Goal: Navigation & Orientation: Find specific page/section

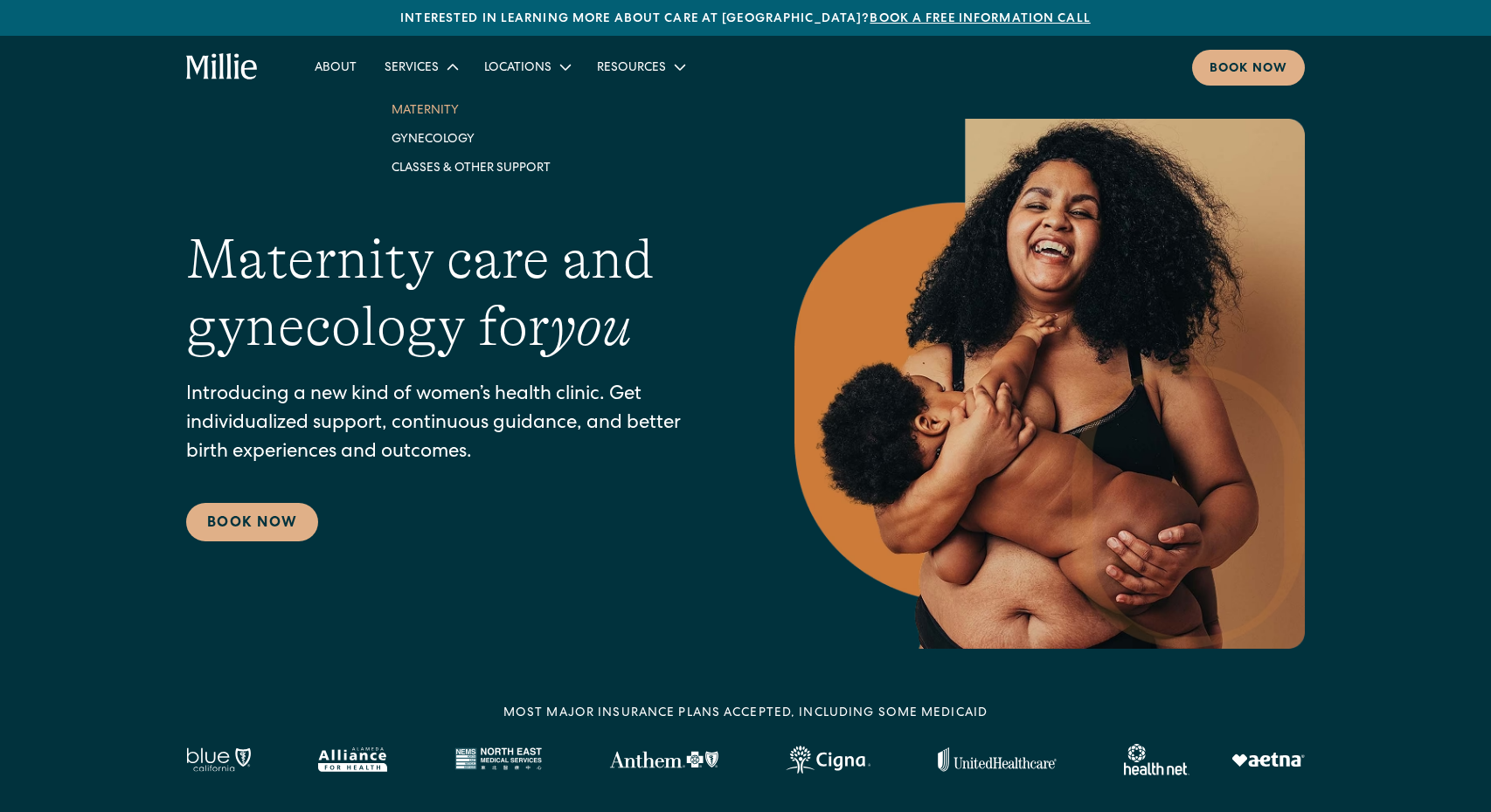
click at [430, 111] on link "Maternity" at bounding box center [471, 109] width 187 height 29
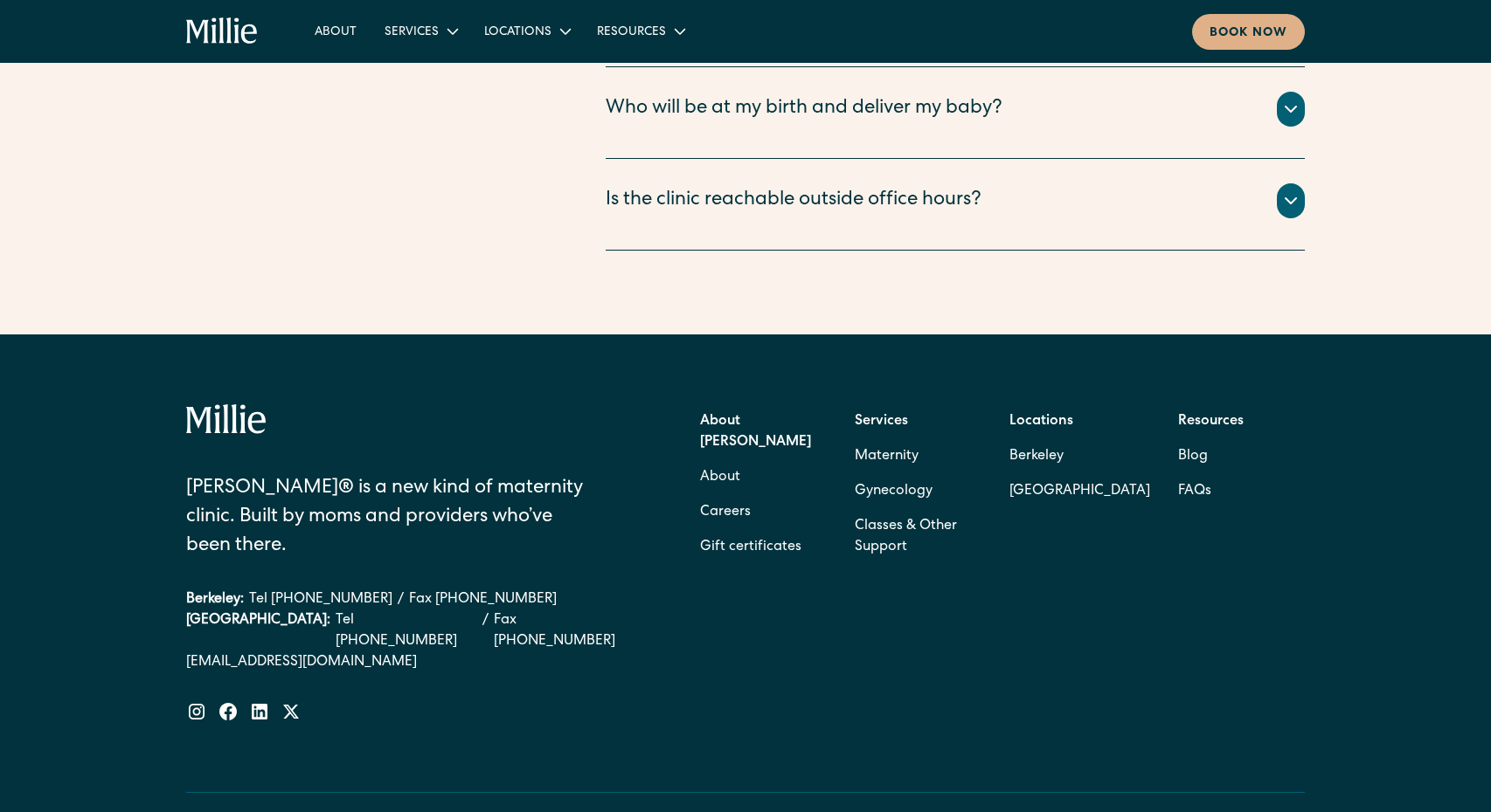
scroll to position [6638, 0]
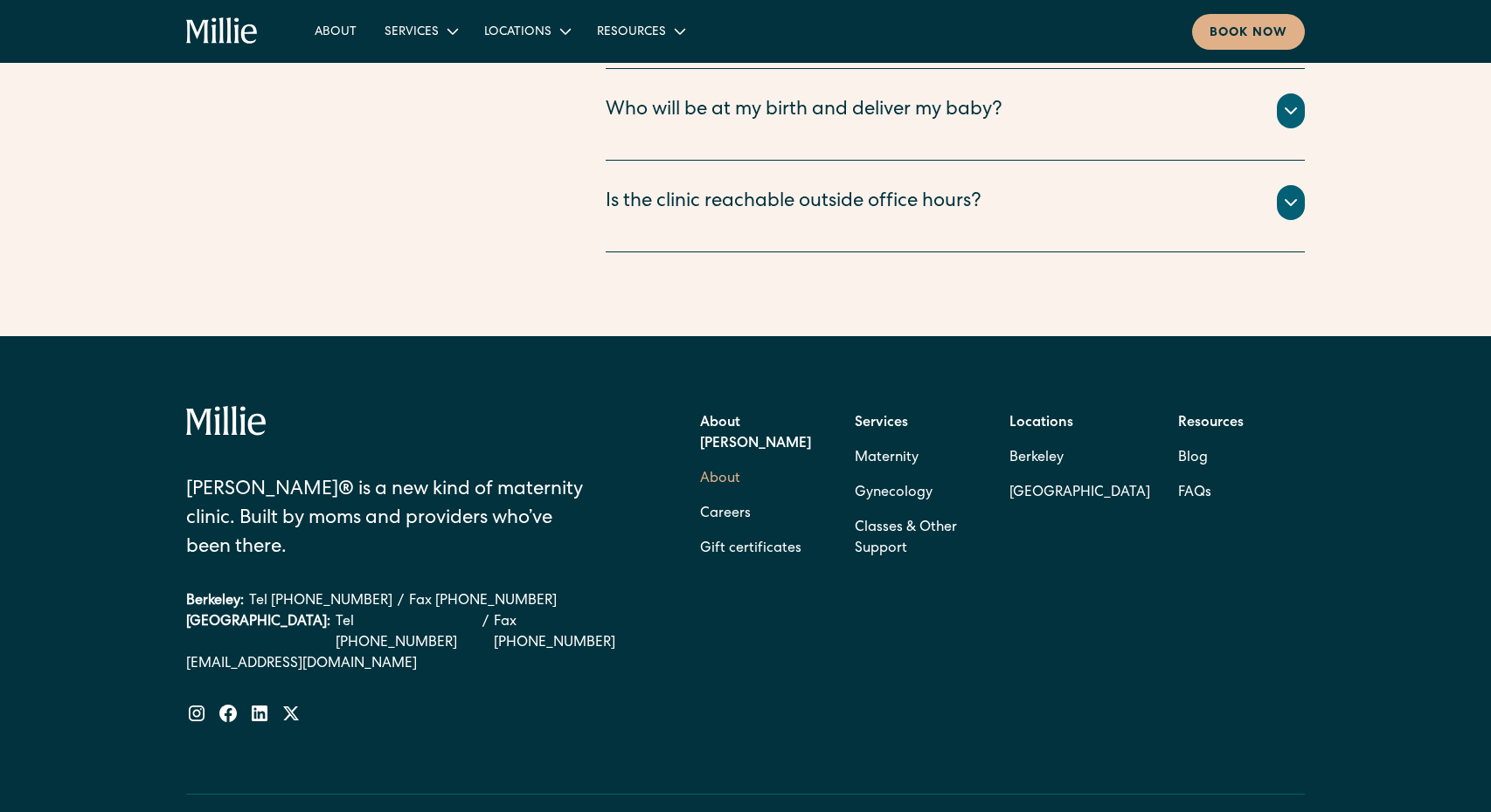
click at [727, 462] on link "About" at bounding box center [719, 479] width 41 height 35
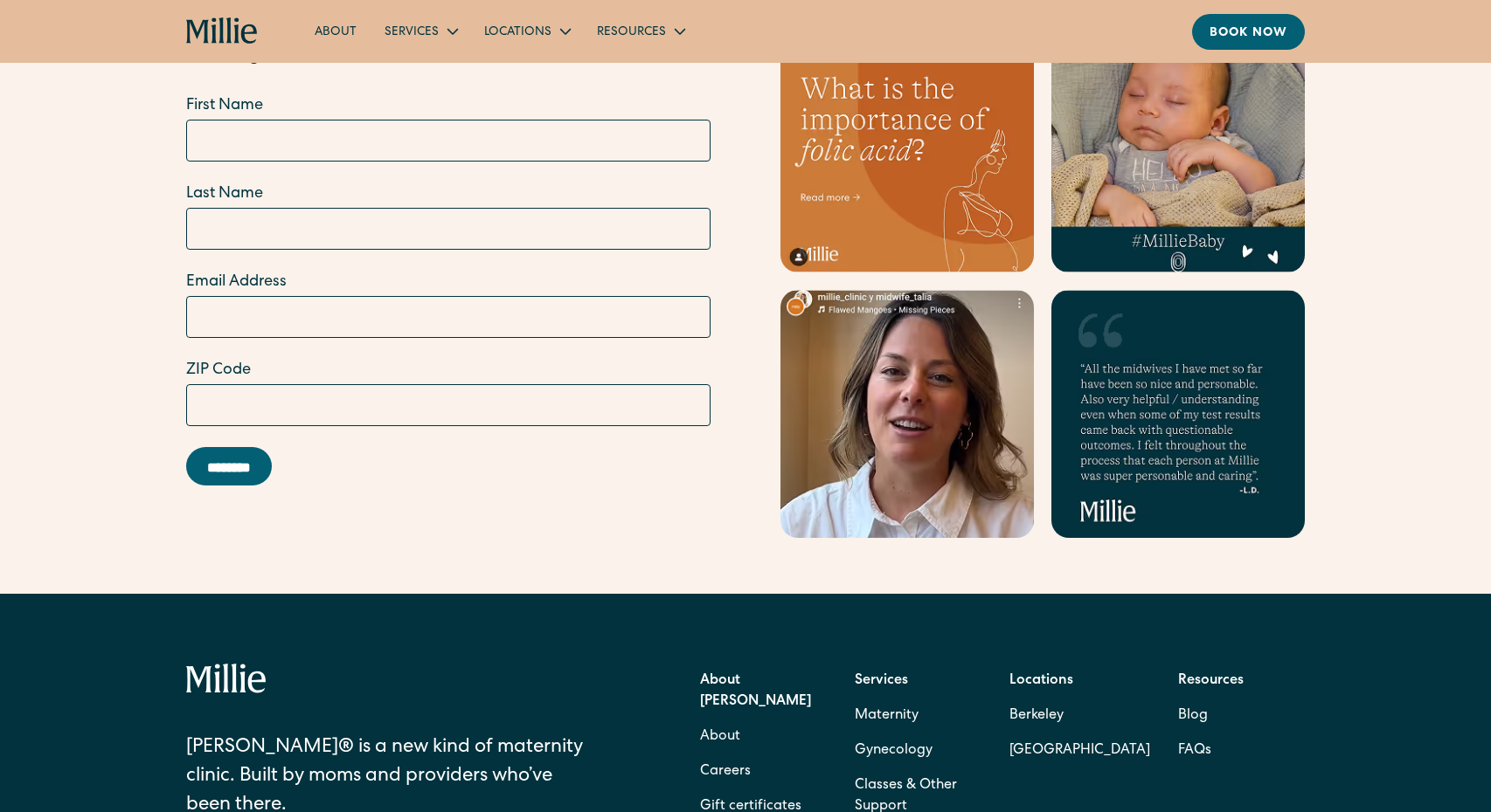
scroll to position [5527, 0]
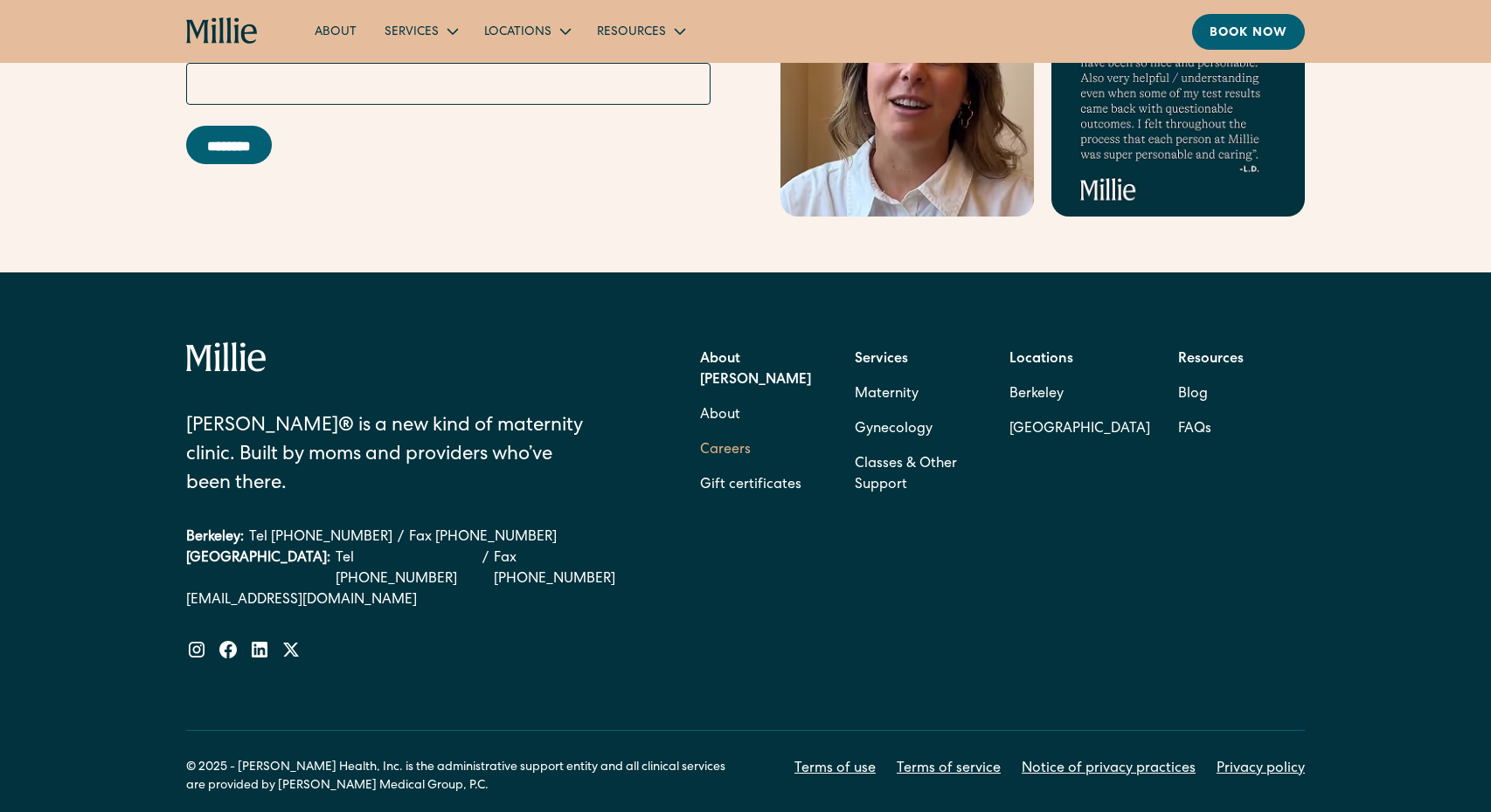
click at [728, 433] on link "Careers" at bounding box center [724, 450] width 50 height 35
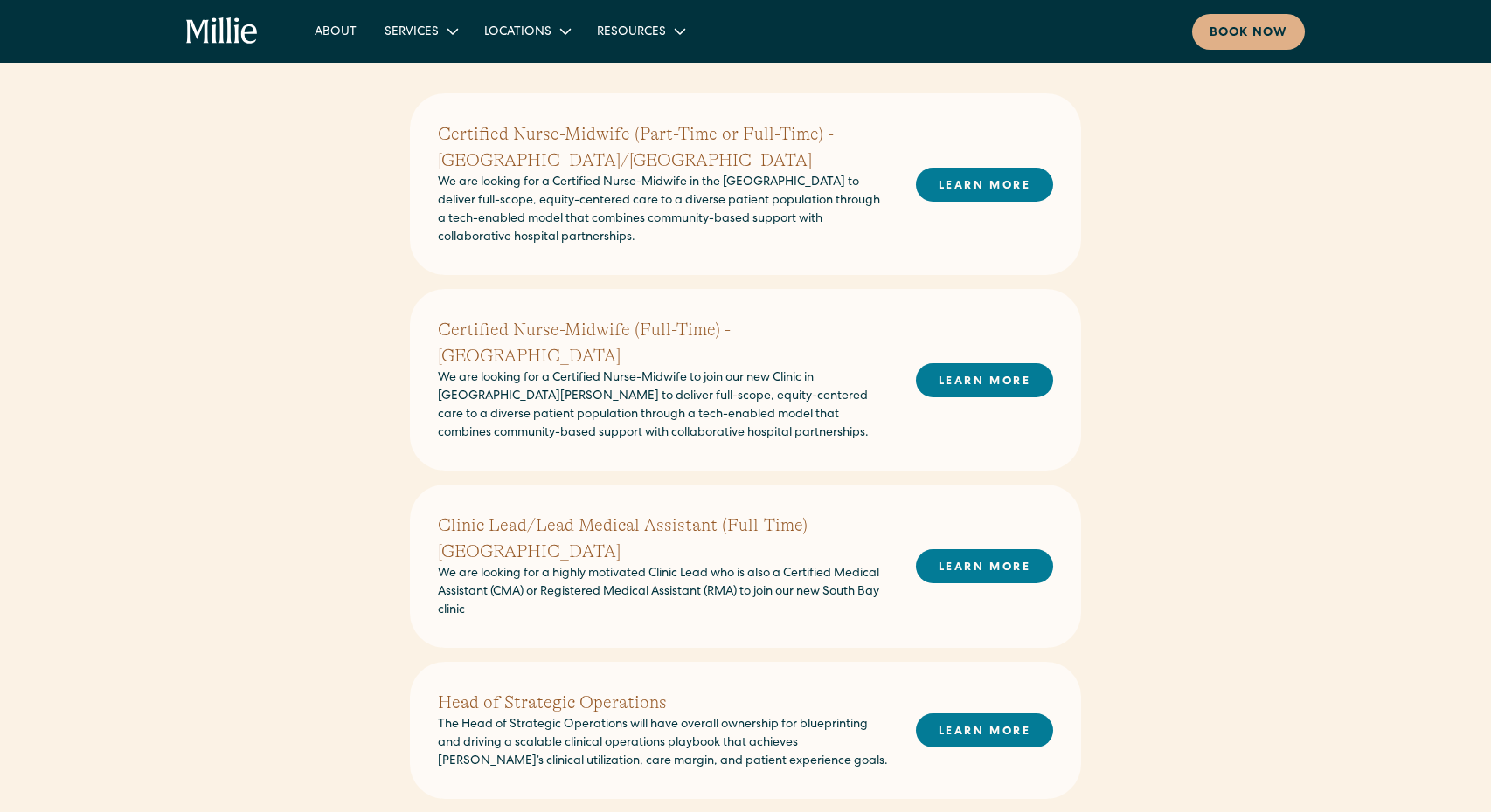
scroll to position [463, 0]
